Goal: Ask a question

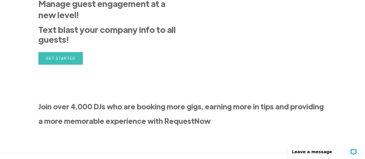
scroll to position [270, 0]
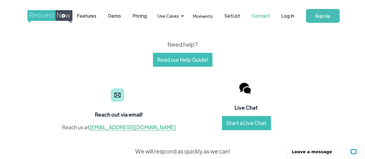
click at [254, 125] on link "Start a Live Chat" at bounding box center [246, 123] width 49 height 14
